Goal: Find specific page/section: Find specific page/section

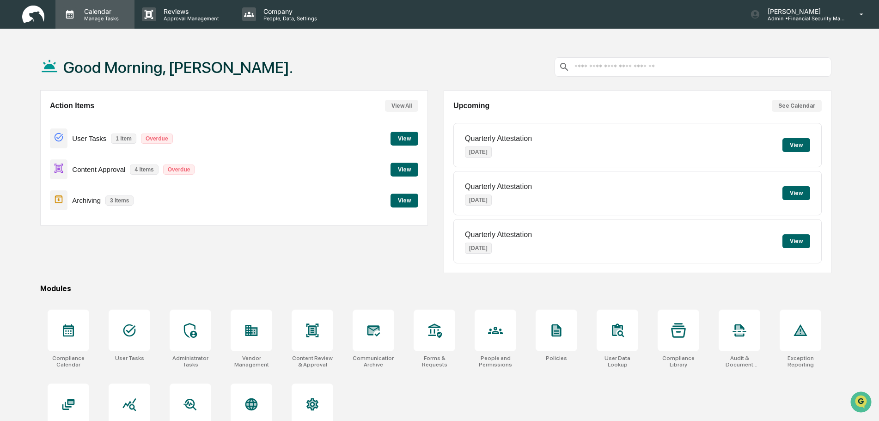
click at [106, 15] on p "Calendar" at bounding box center [100, 11] width 47 height 8
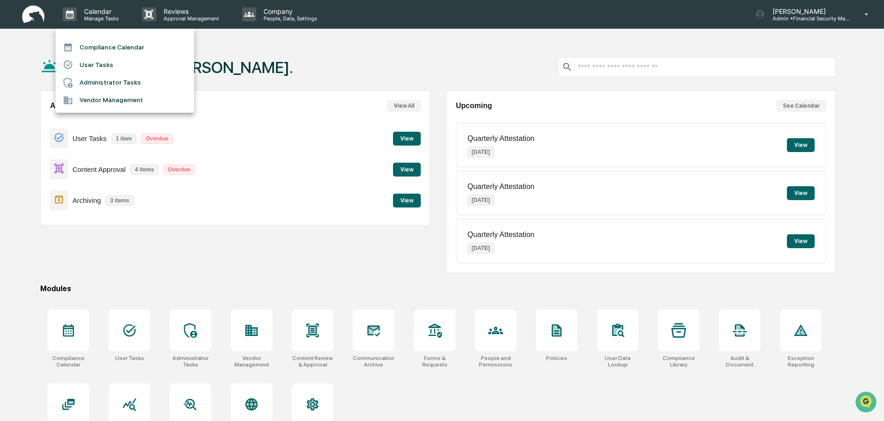
click at [109, 44] on li "Compliance Calendar" at bounding box center [124, 47] width 139 height 18
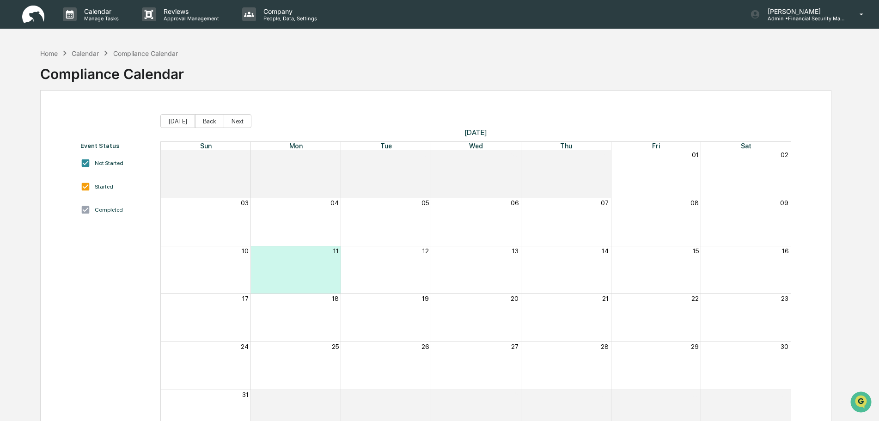
click at [514, 204] on button "06" at bounding box center [515, 202] width 8 height 7
click at [232, 119] on button "Next" at bounding box center [238, 121] width 28 height 14
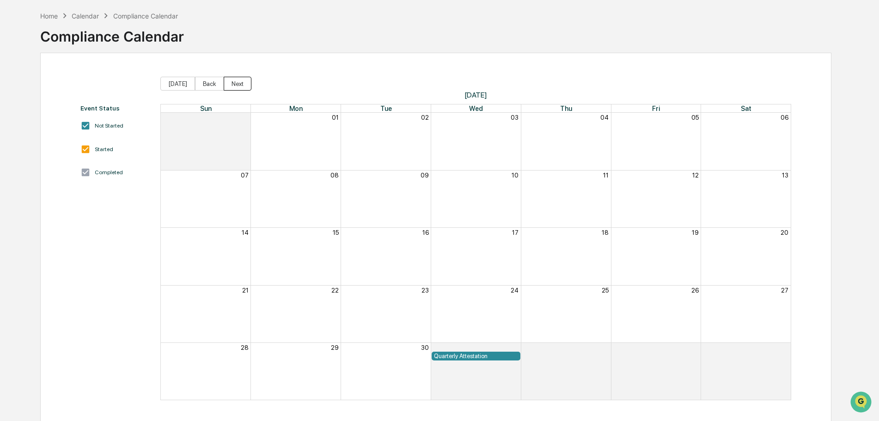
scroll to position [44, 0]
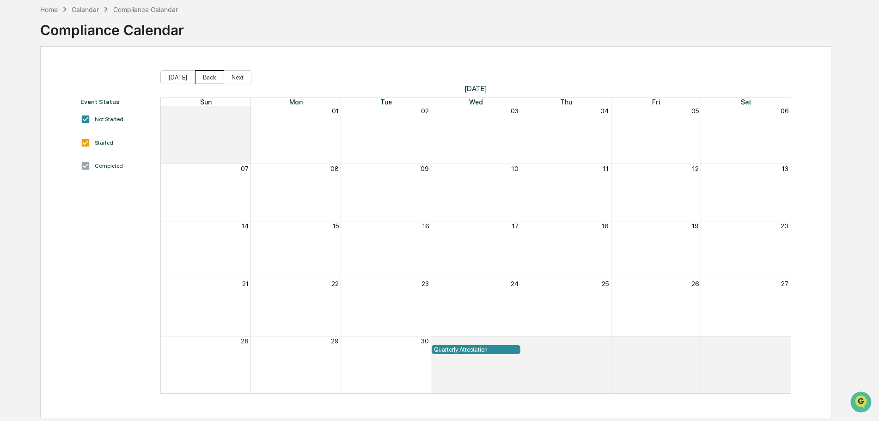
click at [207, 78] on button "Back" at bounding box center [209, 77] width 29 height 14
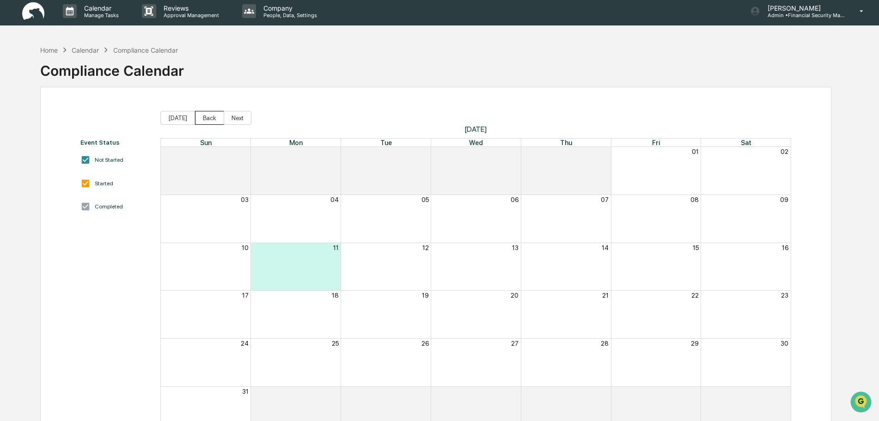
scroll to position [0, 0]
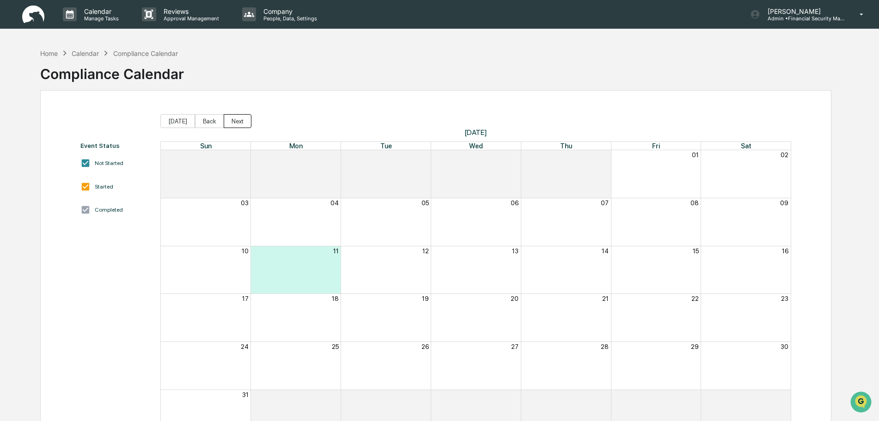
click at [239, 119] on button "Next" at bounding box center [238, 121] width 28 height 14
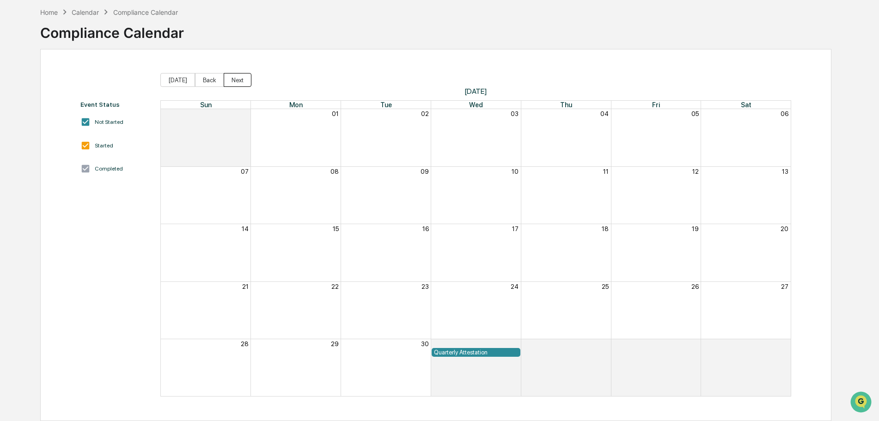
scroll to position [44, 0]
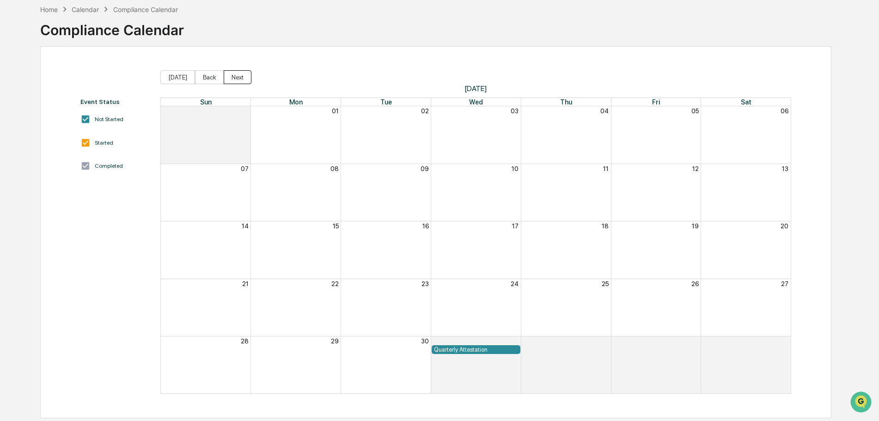
click at [235, 74] on button "Next" at bounding box center [238, 77] width 28 height 14
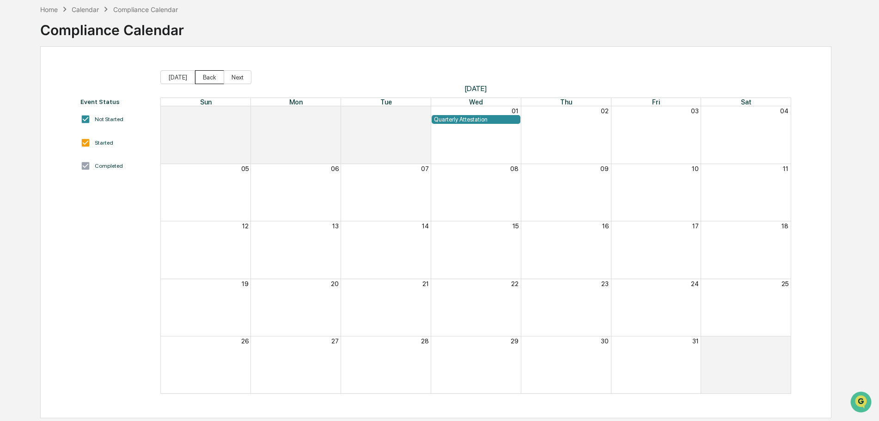
click at [207, 75] on button "Back" at bounding box center [209, 77] width 29 height 14
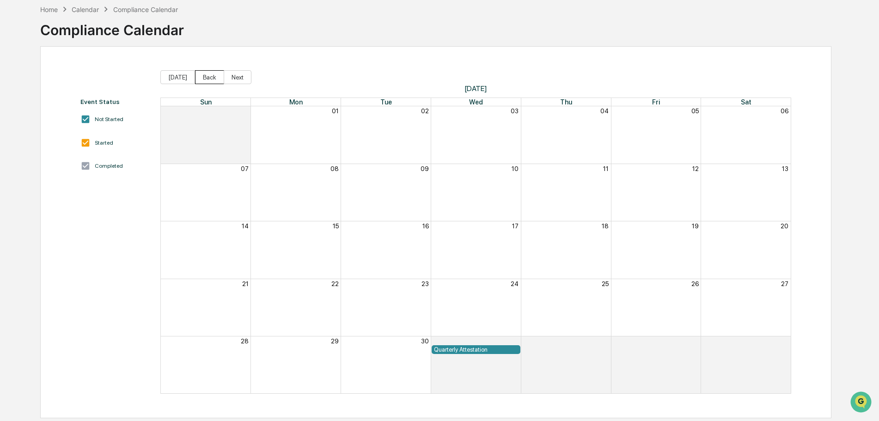
click at [213, 78] on button "Back" at bounding box center [209, 77] width 29 height 14
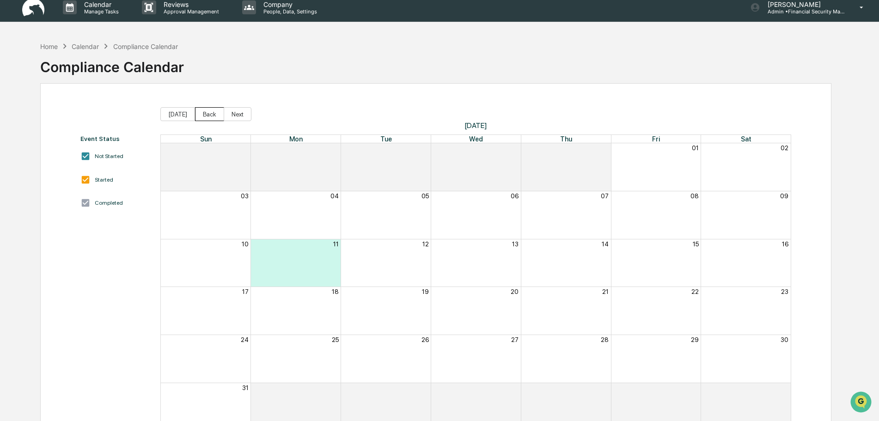
scroll to position [0, 0]
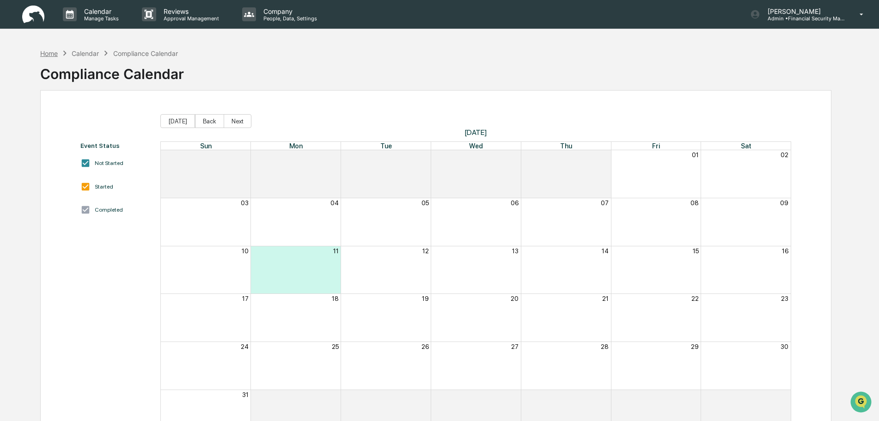
click at [50, 49] on div "Home" at bounding box center [49, 53] width 18 height 8
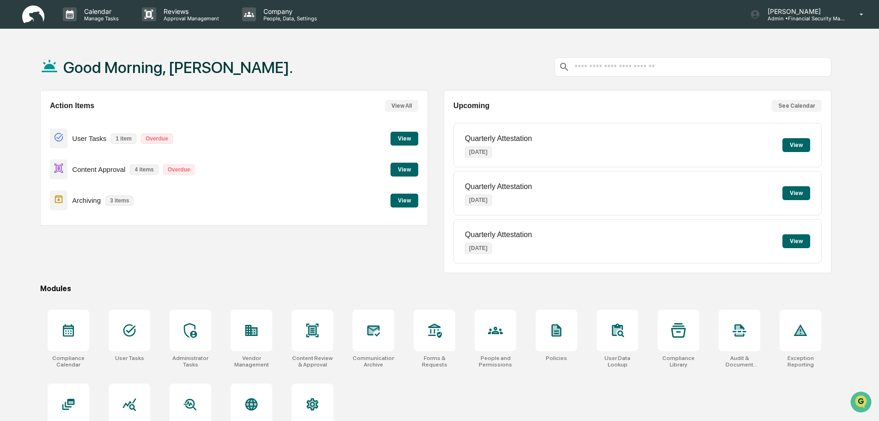
click at [404, 167] on button "View" at bounding box center [404, 170] width 28 height 14
